Goal: Task Accomplishment & Management: Use online tool/utility

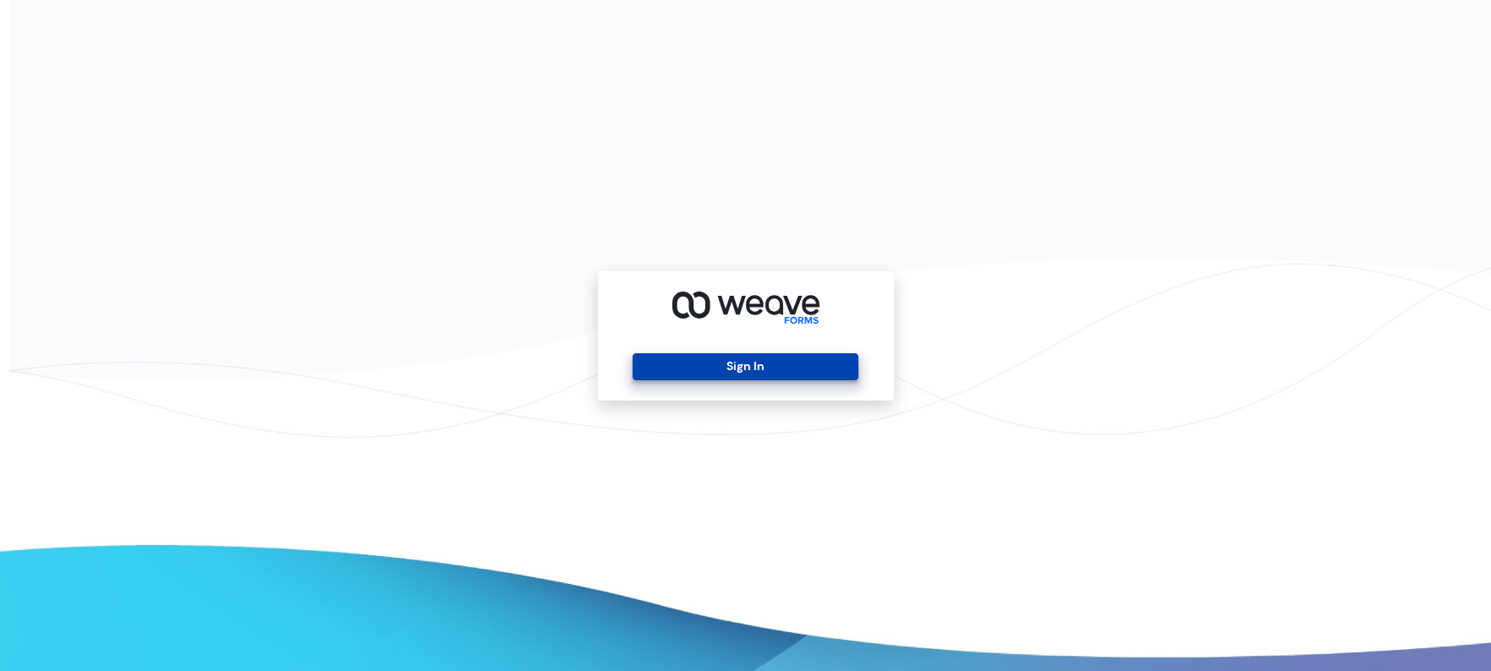
click at [653, 363] on button "Sign In" at bounding box center [746, 366] width 226 height 27
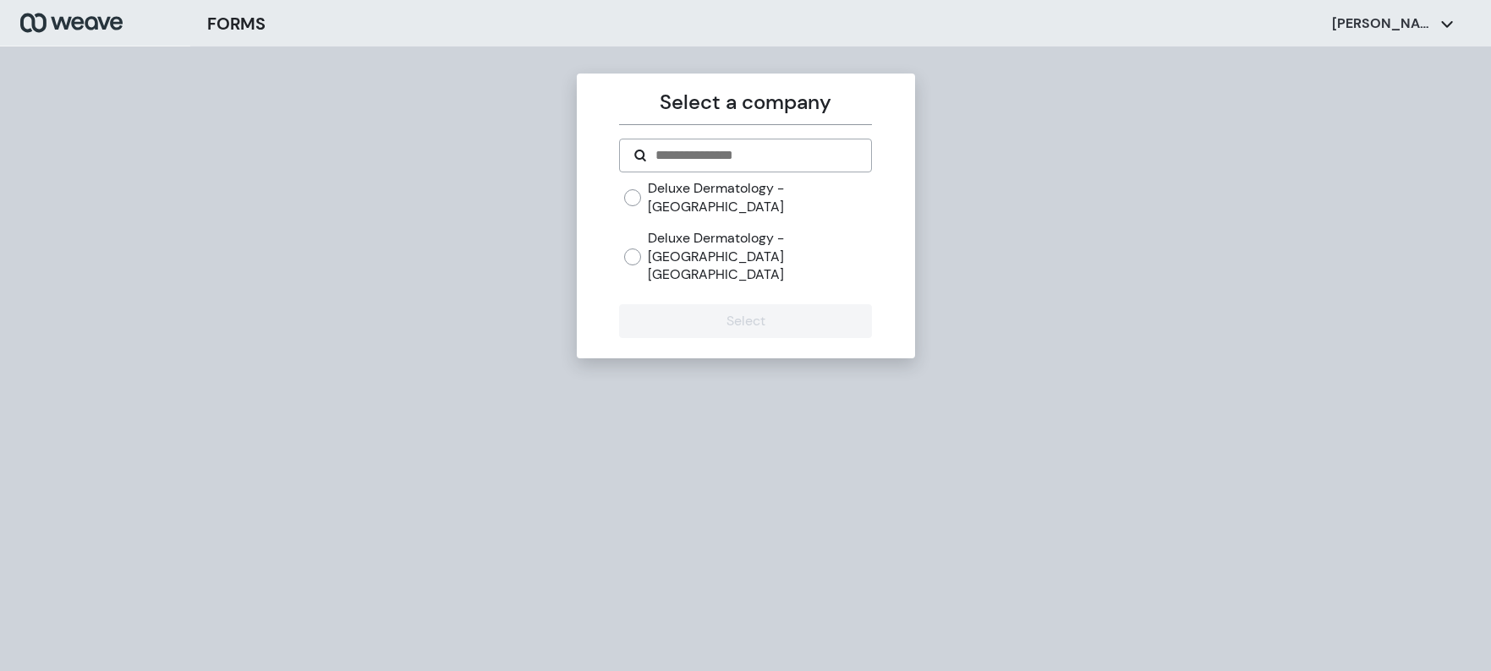
click at [693, 230] on label "Deluxe Dermatology - [GEOGRAPHIC_DATA] [GEOGRAPHIC_DATA]" at bounding box center [760, 256] width 224 height 55
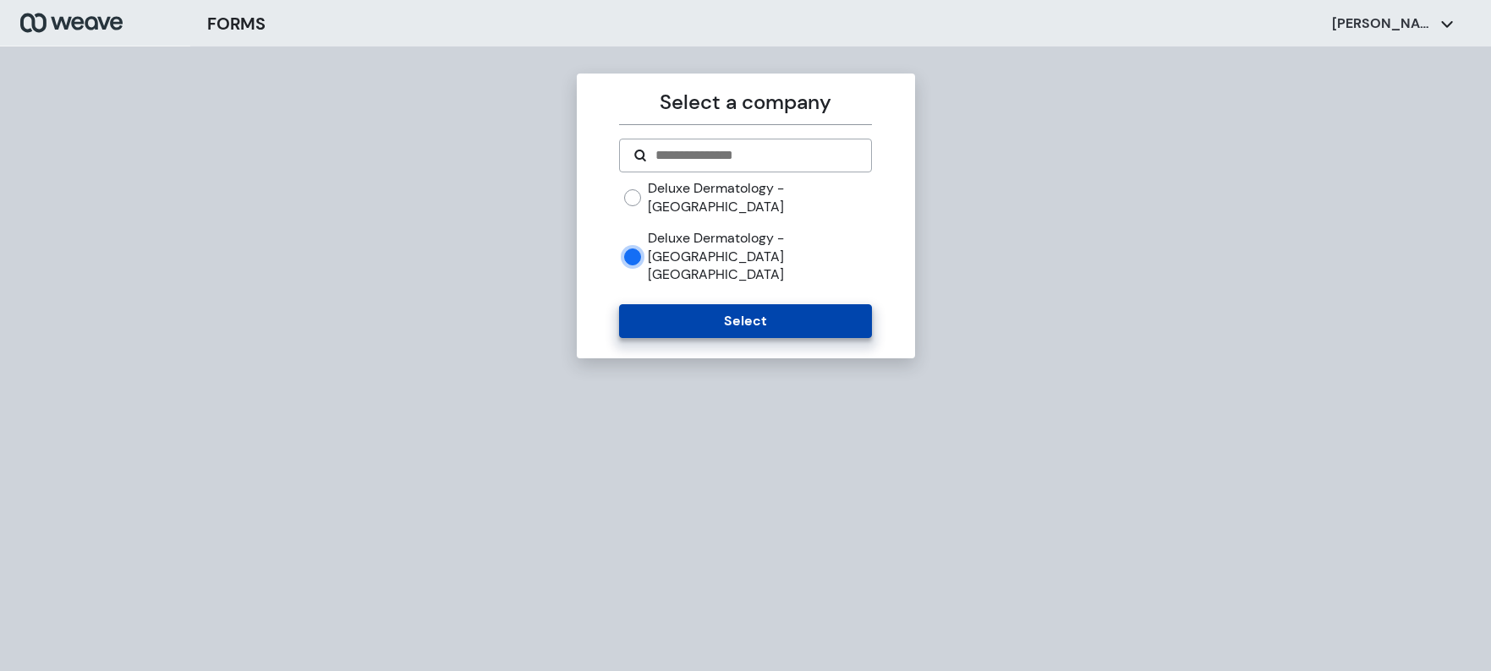
click at [693, 304] on button "Select" at bounding box center [745, 321] width 253 height 34
